Goal: Information Seeking & Learning: Check status

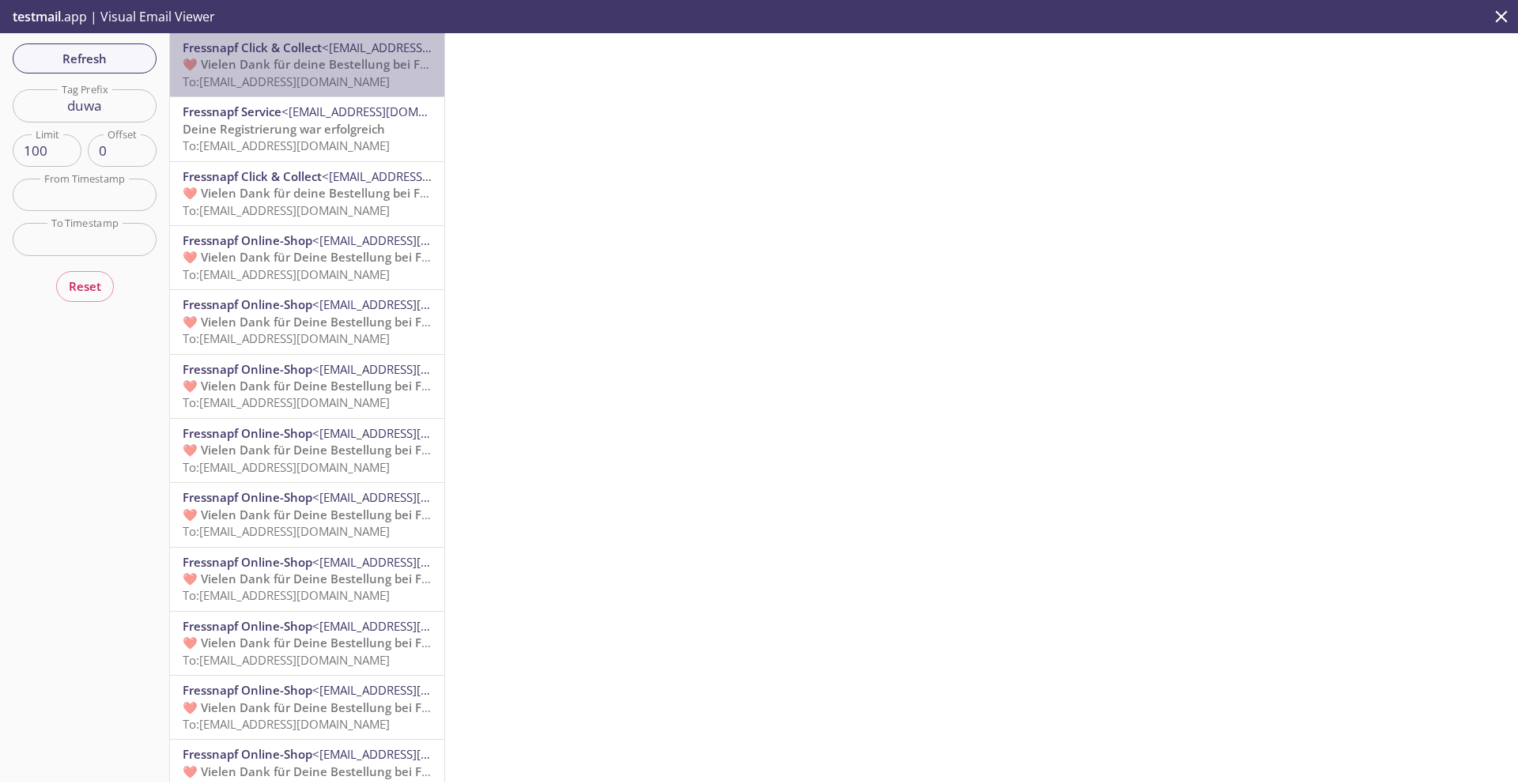
click at [371, 80] on span "To: [EMAIL_ADDRESS][DOMAIN_NAME]" at bounding box center [286, 81] width 207 height 16
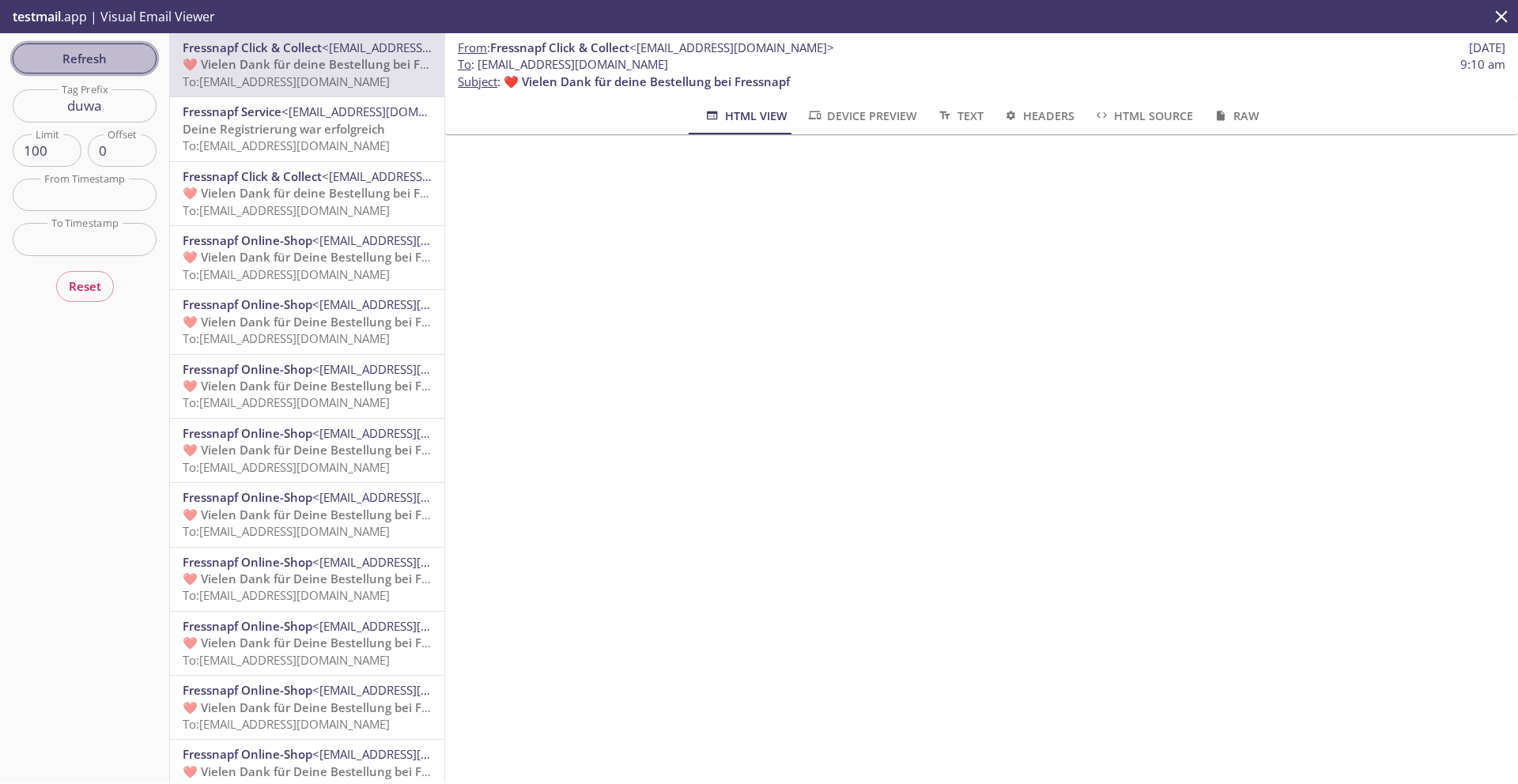
click at [92, 64] on span "Refresh" at bounding box center [84, 58] width 118 height 20
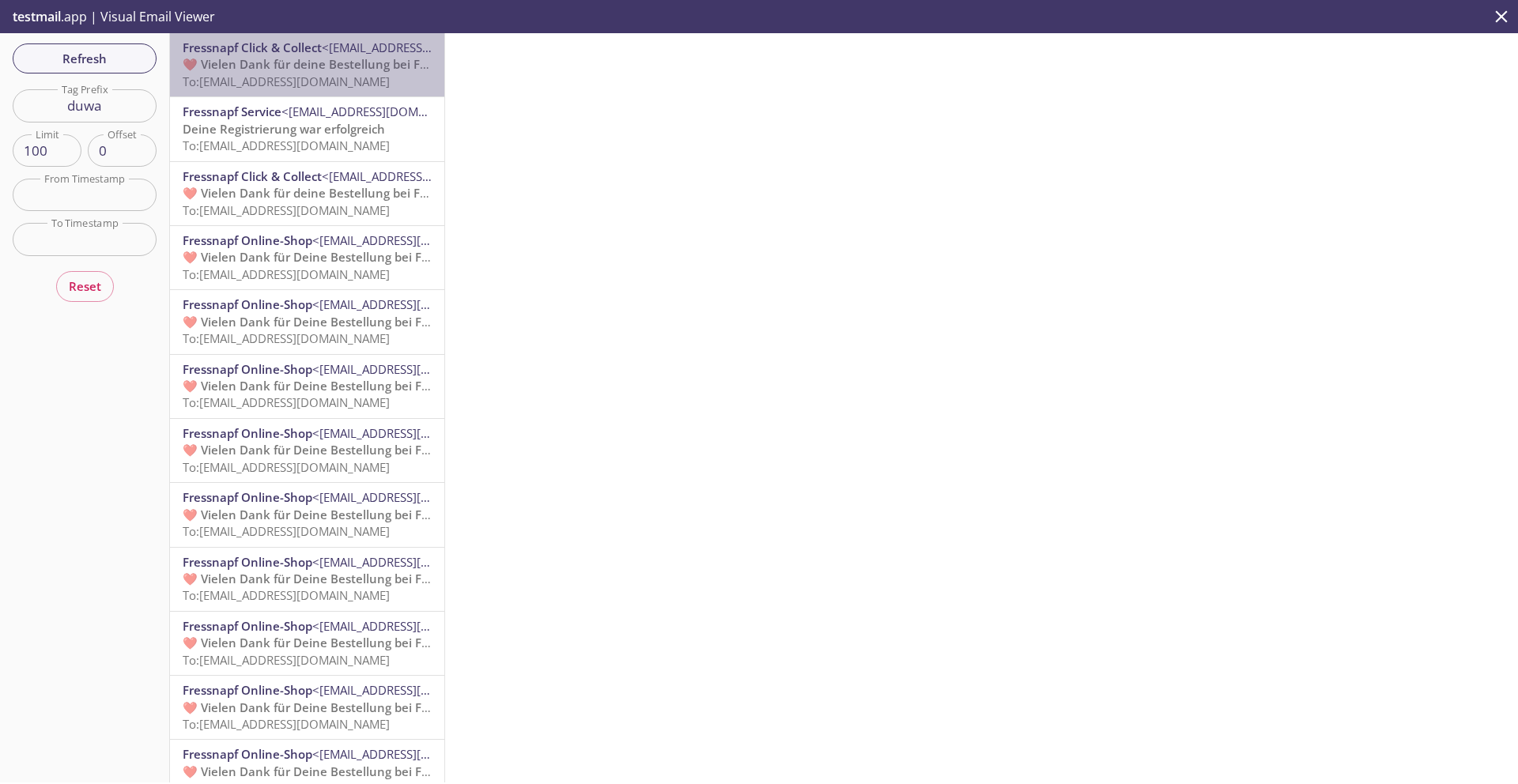
click at [351, 82] on span "To: [EMAIL_ADDRESS][DOMAIN_NAME]" at bounding box center [286, 81] width 207 height 16
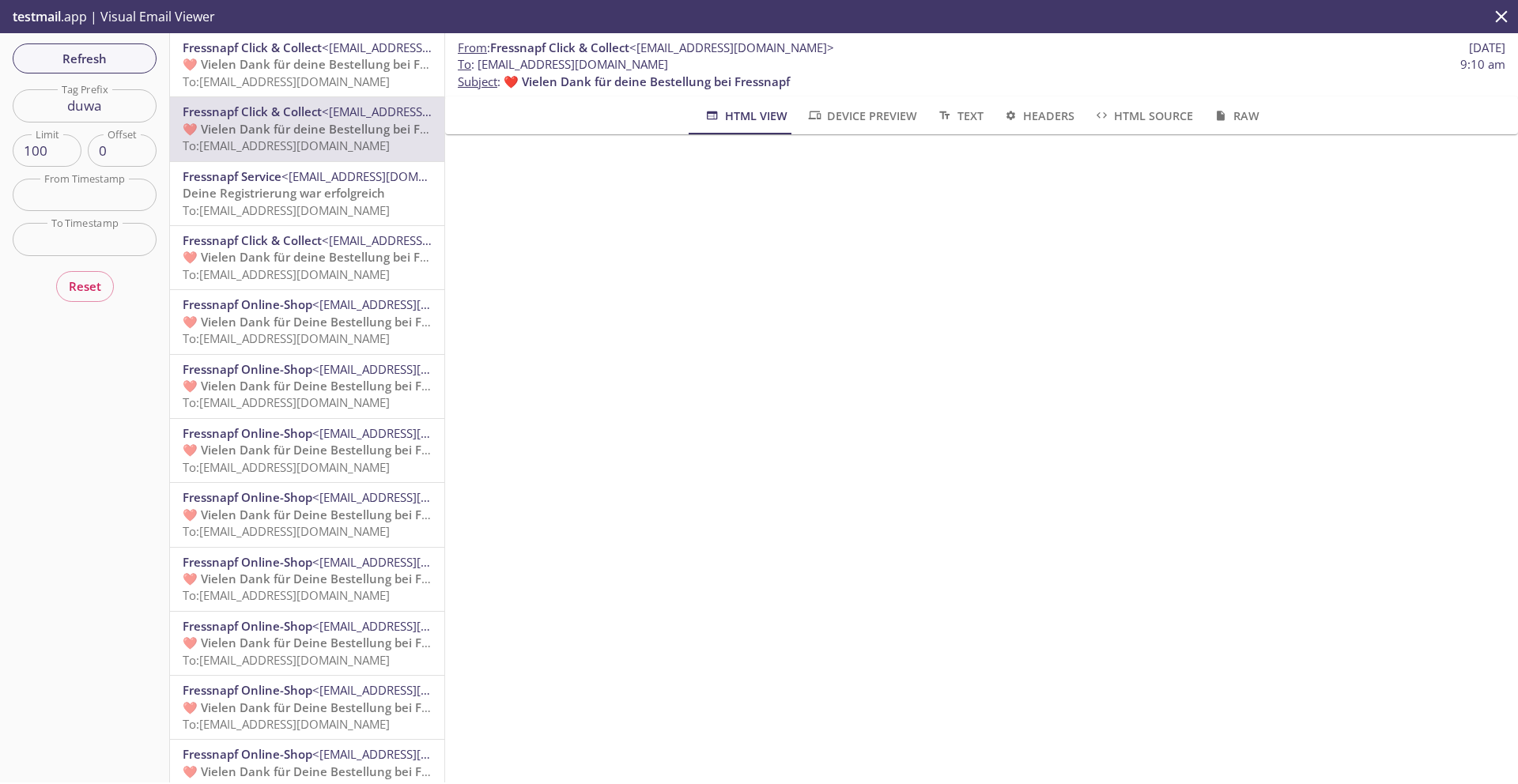
click at [332, 56] on span "Fressnapf Click & Collect <[EMAIL_ADDRESS][DOMAIN_NAME]>" at bounding box center [306, 48] width 249 height 17
